Goal: Transaction & Acquisition: Subscribe to service/newsletter

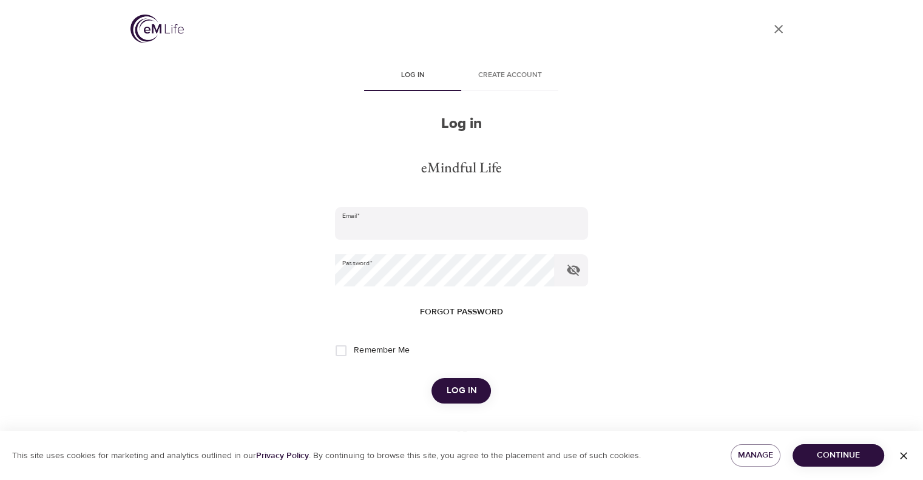
type input "[EMAIL_ADDRESS][DOMAIN_NAME]"
click at [463, 400] on button "Log in" at bounding box center [460, 390] width 59 height 25
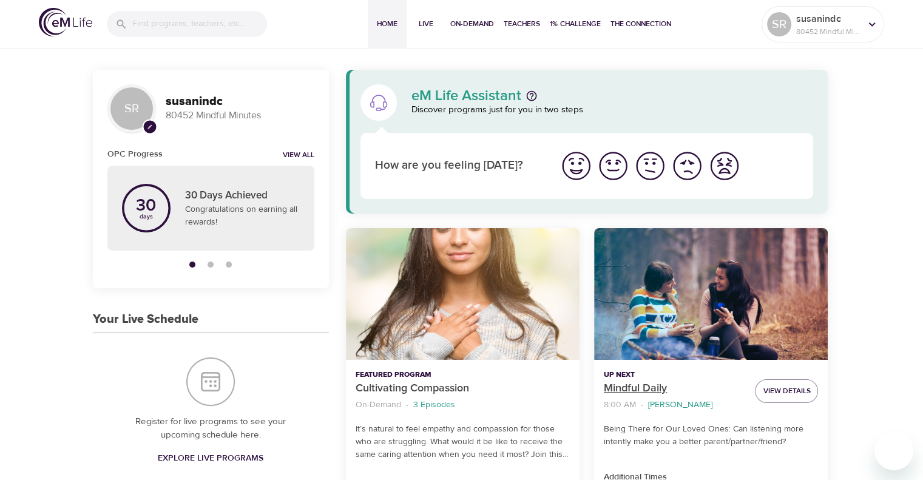
click at [633, 389] on p "Mindful Daily" at bounding box center [674, 388] width 141 height 16
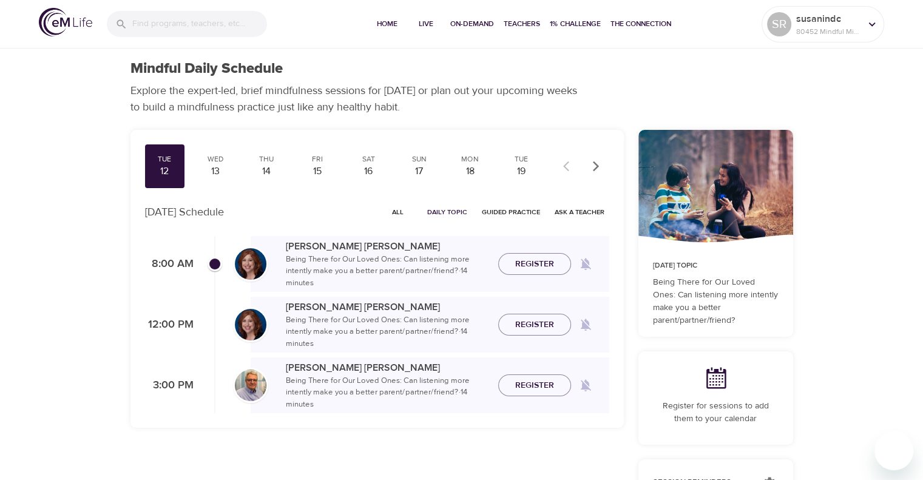
checkbox input "true"
click at [530, 257] on span "Join Now" at bounding box center [534, 249] width 42 height 15
